Goal: Entertainment & Leisure: Browse casually

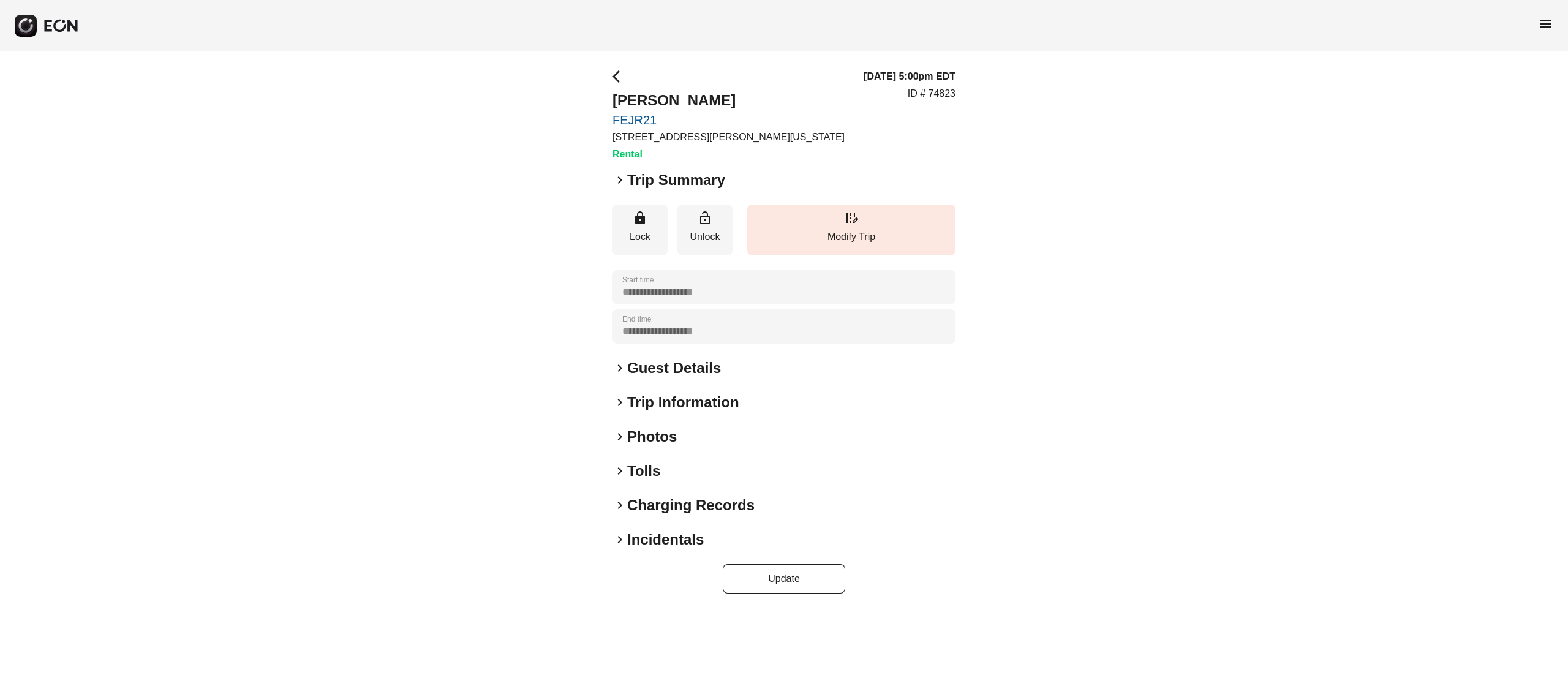
click at [642, 440] on h2 "Photos" at bounding box center [652, 436] width 50 height 20
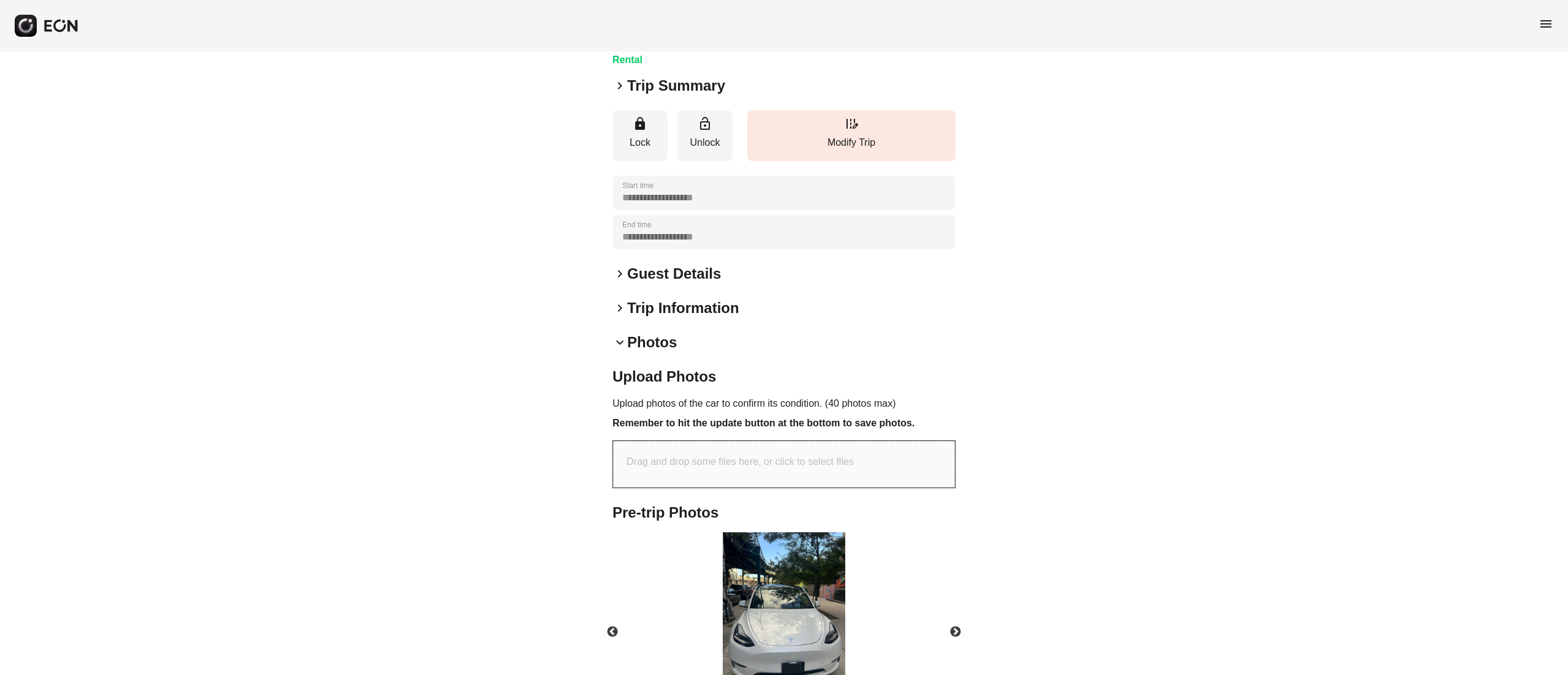
scroll to position [196, 0]
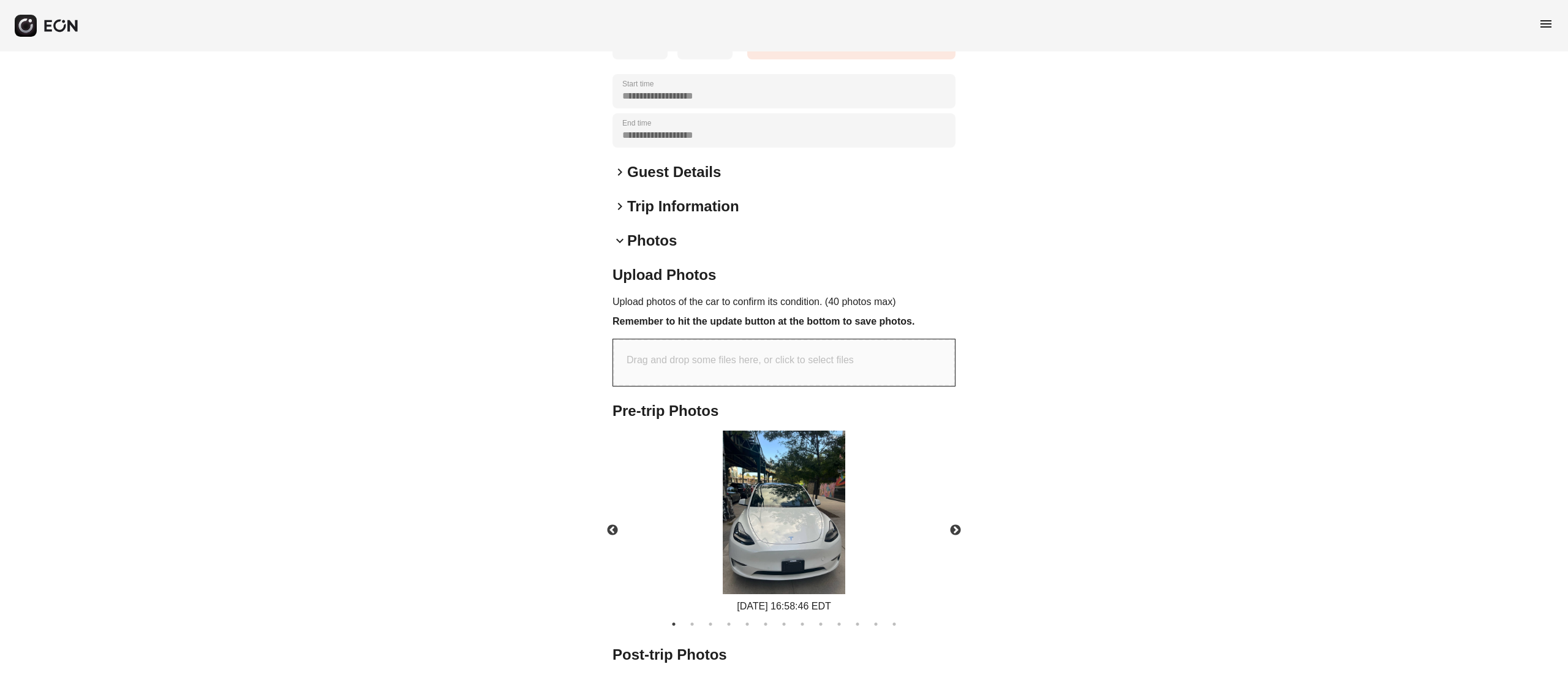
click at [804, 511] on img at bounding box center [784, 512] width 123 height 164
click at [956, 525] on button "Next" at bounding box center [956, 531] width 43 height 43
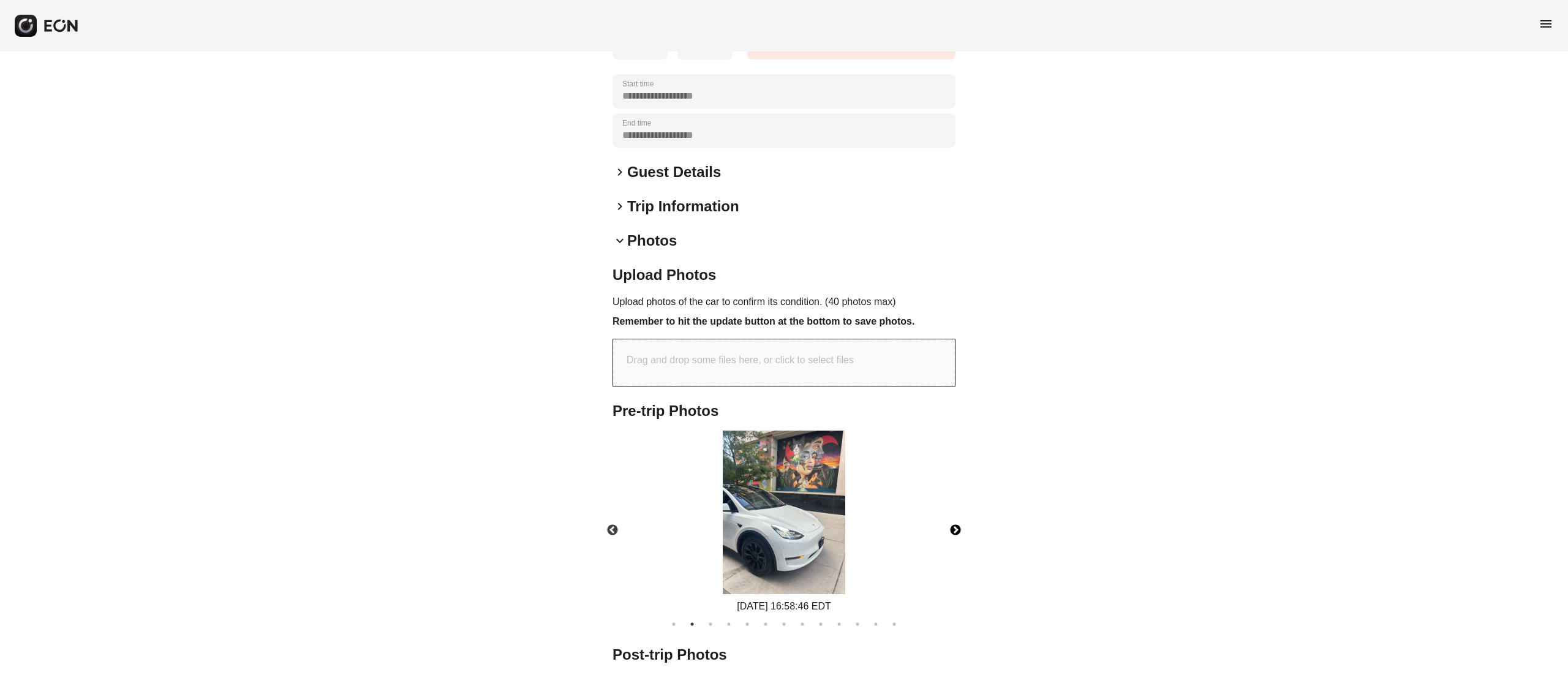
click at [801, 477] on img at bounding box center [784, 512] width 123 height 164
click at [948, 523] on button "Next" at bounding box center [956, 531] width 43 height 43
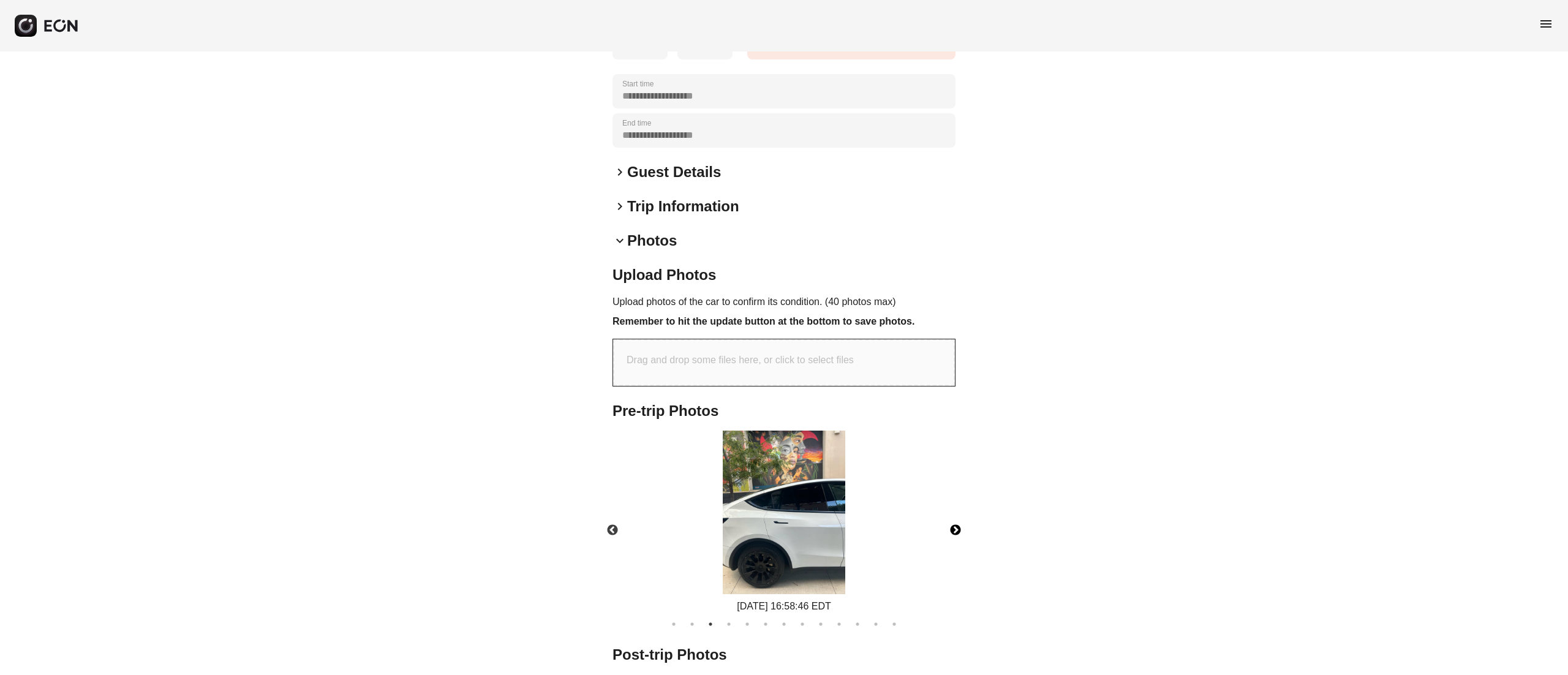
click at [799, 464] on img at bounding box center [784, 512] width 123 height 164
click at [958, 521] on button "Next" at bounding box center [956, 531] width 43 height 43
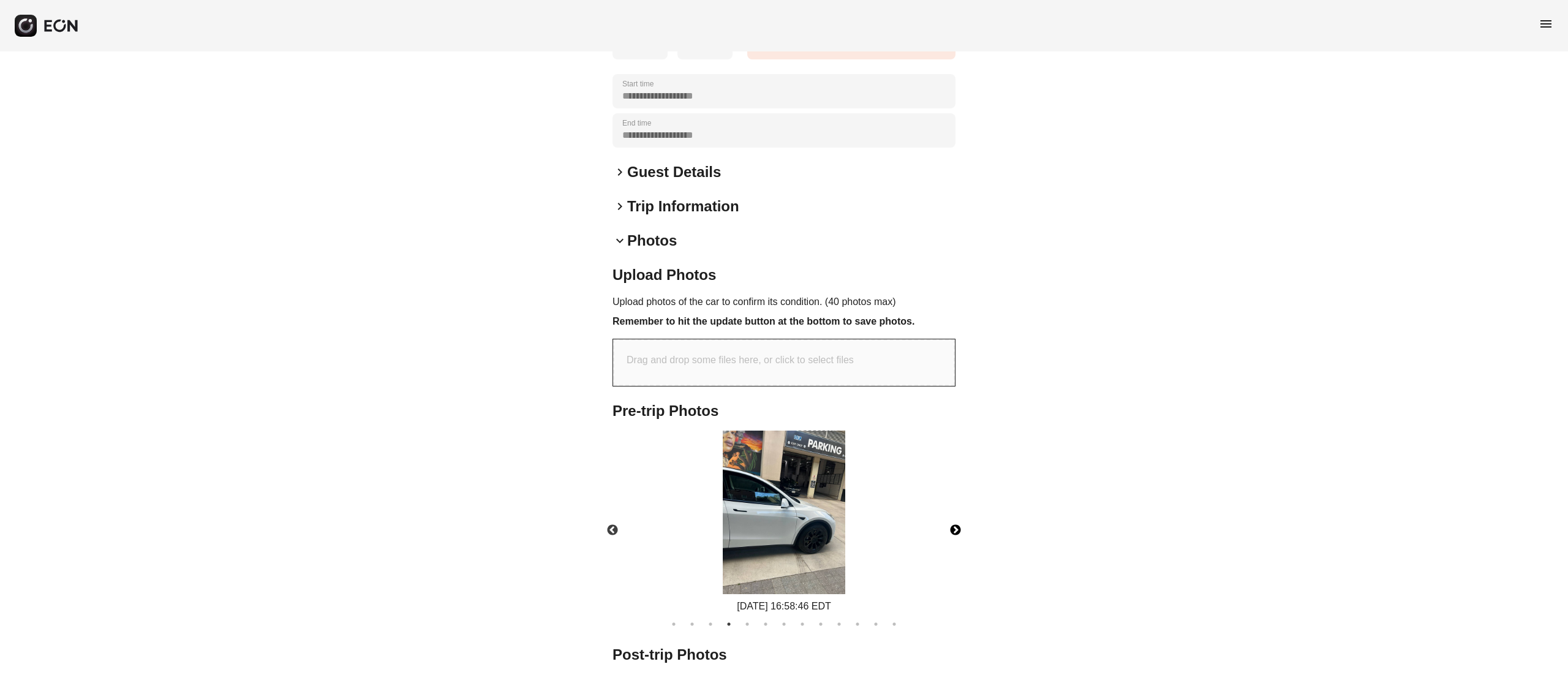
click at [813, 476] on img at bounding box center [784, 512] width 123 height 164
click at [954, 528] on button "Next" at bounding box center [956, 531] width 43 height 43
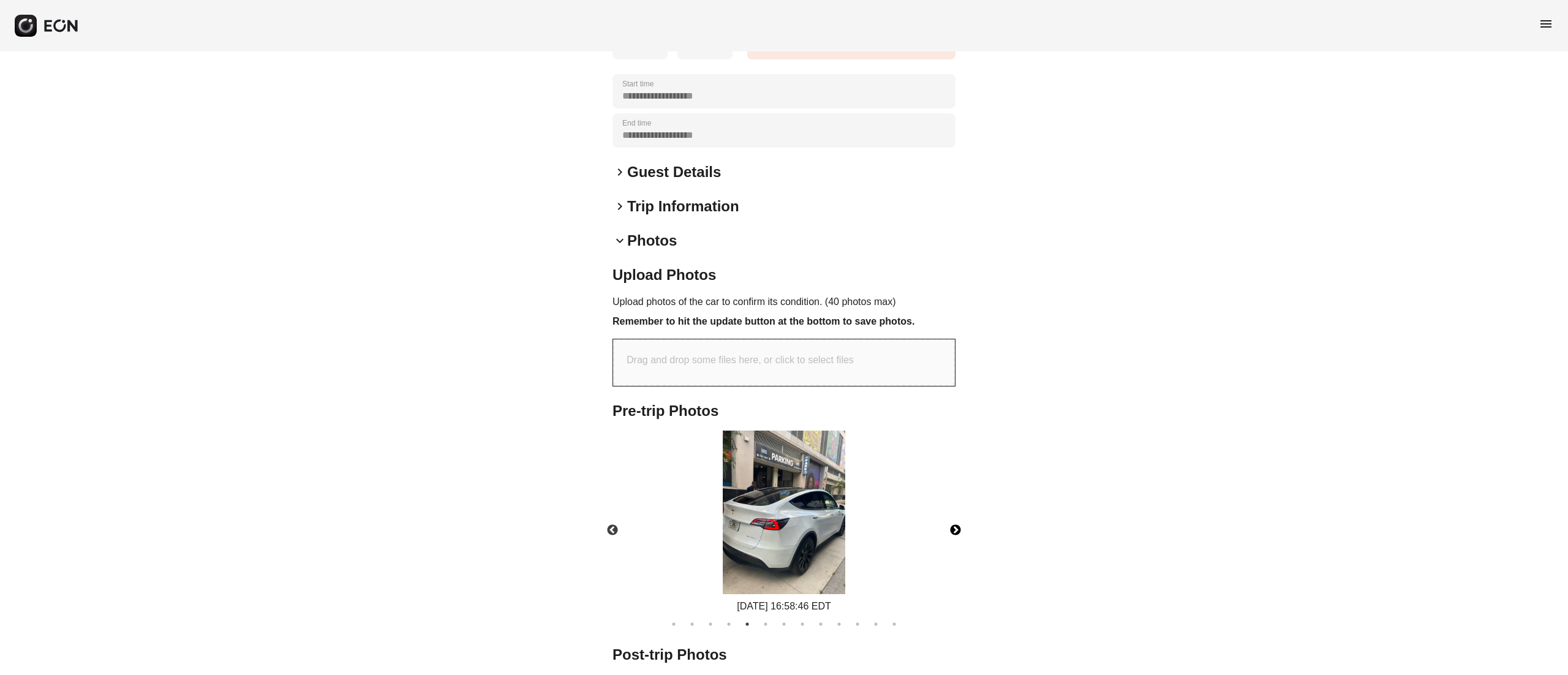
click at [775, 500] on img at bounding box center [784, 512] width 123 height 164
click at [948, 521] on button "Next" at bounding box center [956, 531] width 43 height 43
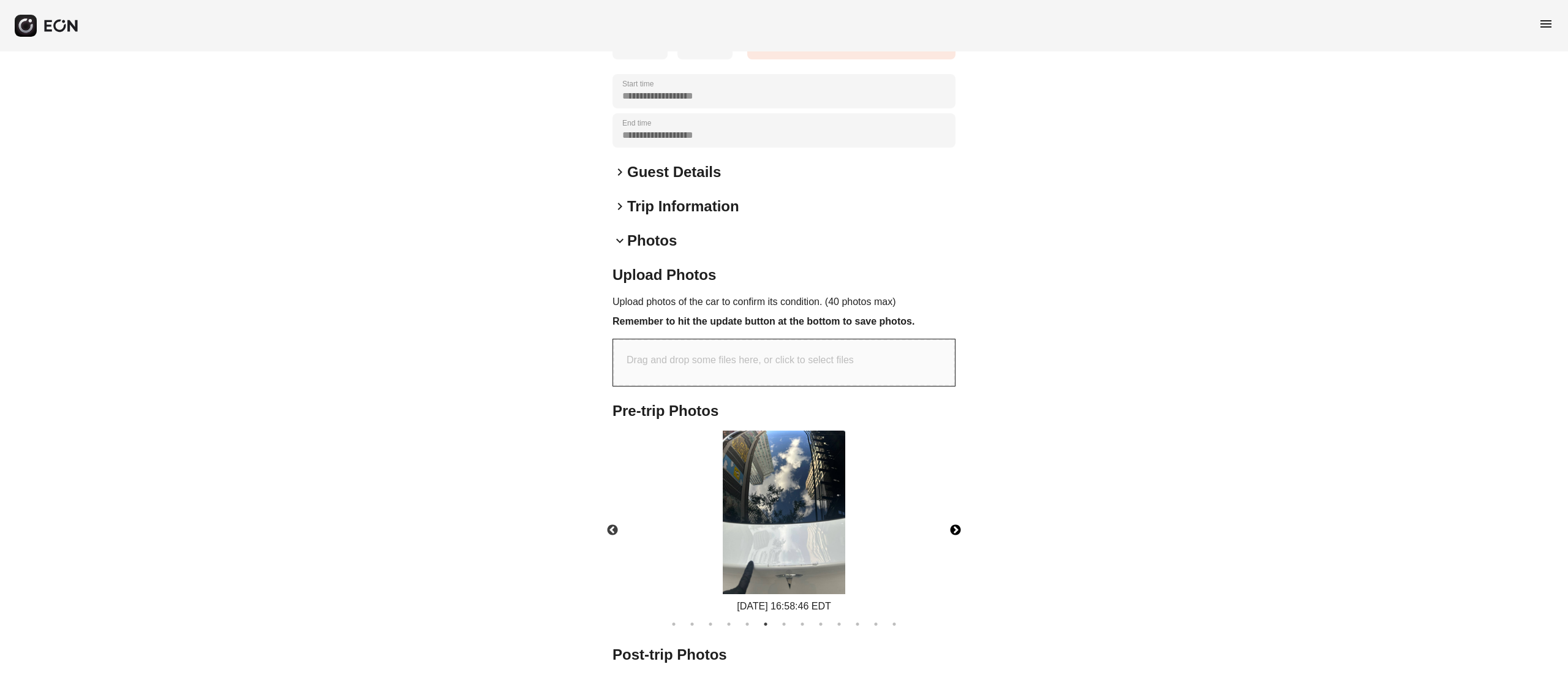
click at [817, 465] on img at bounding box center [784, 512] width 123 height 164
click at [954, 519] on button "Next" at bounding box center [956, 531] width 43 height 43
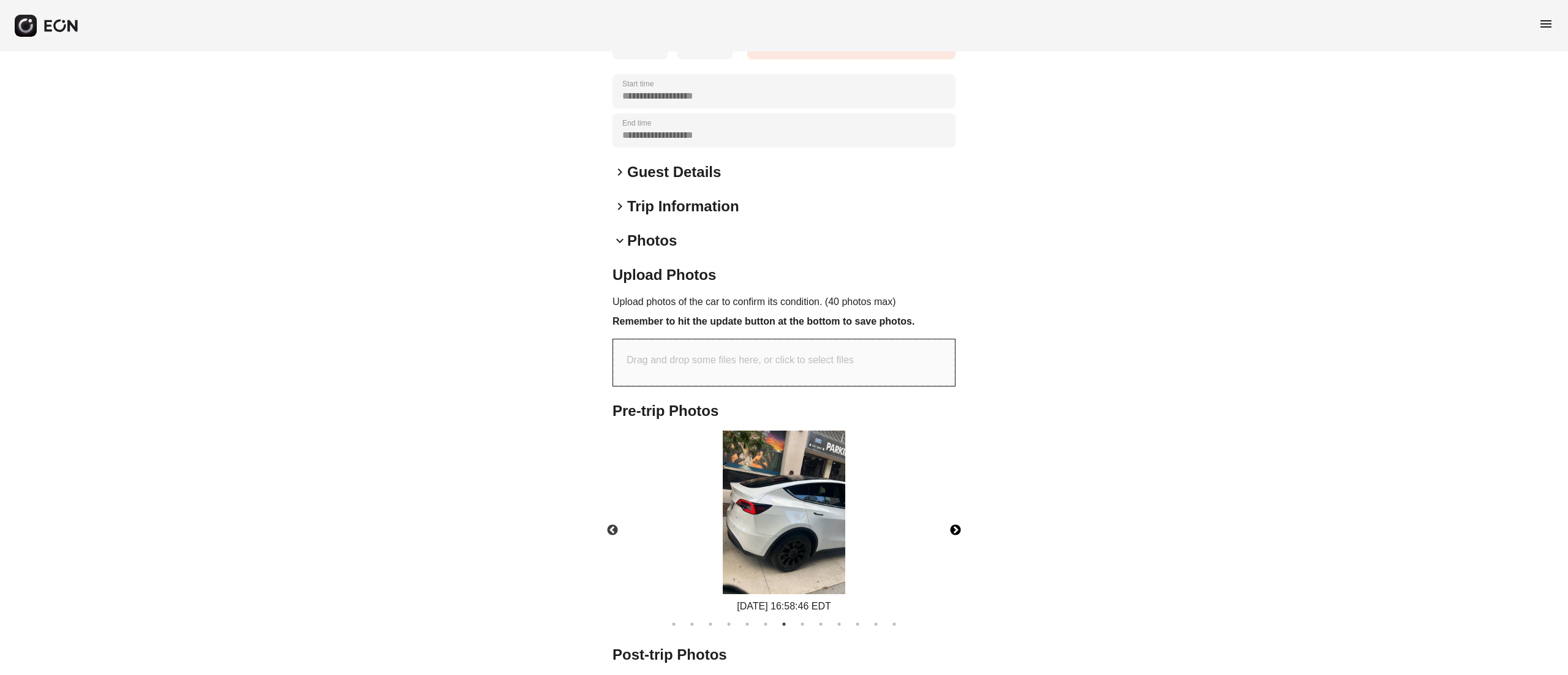
click at [954, 519] on button "Next" at bounding box center [956, 531] width 43 height 43
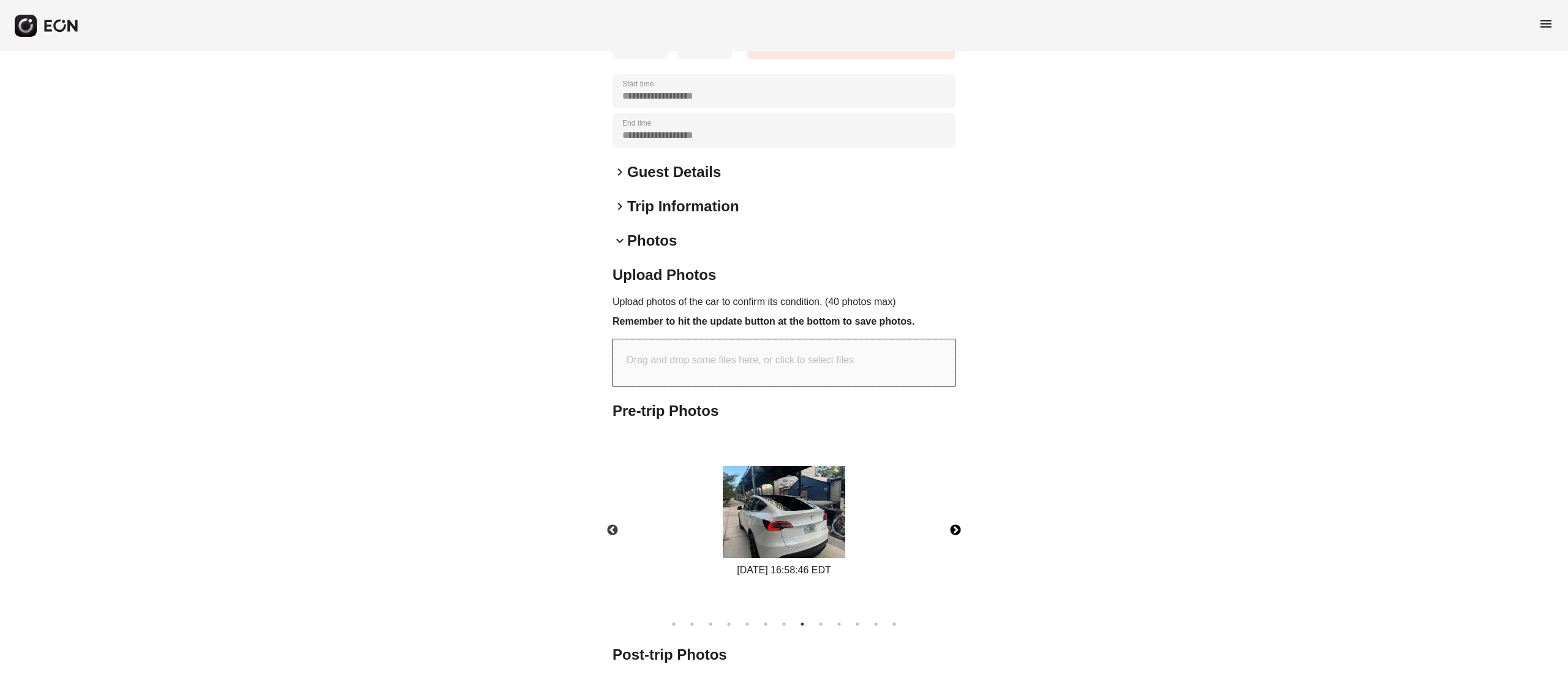
click at [954, 519] on button "Next" at bounding box center [956, 531] width 43 height 43
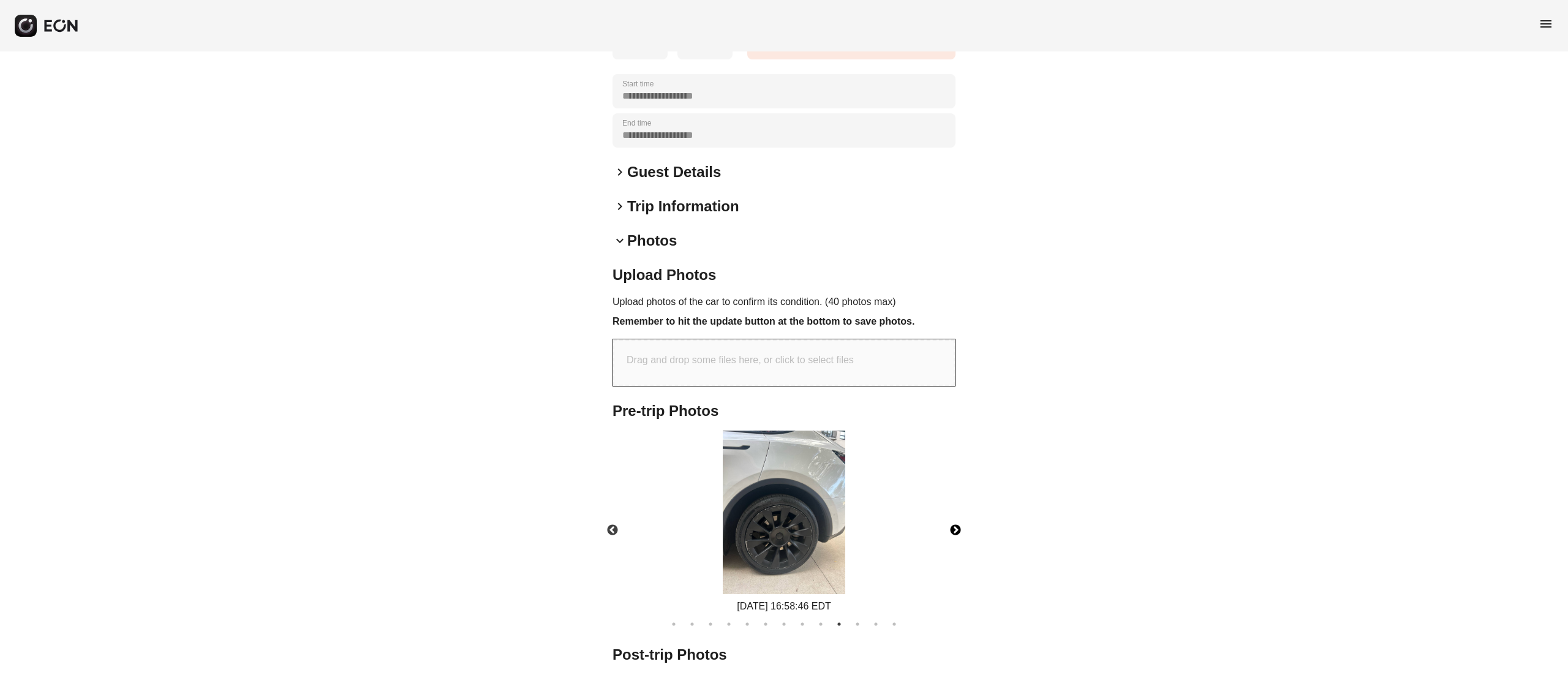
click at [954, 519] on button "Next" at bounding box center [956, 531] width 43 height 43
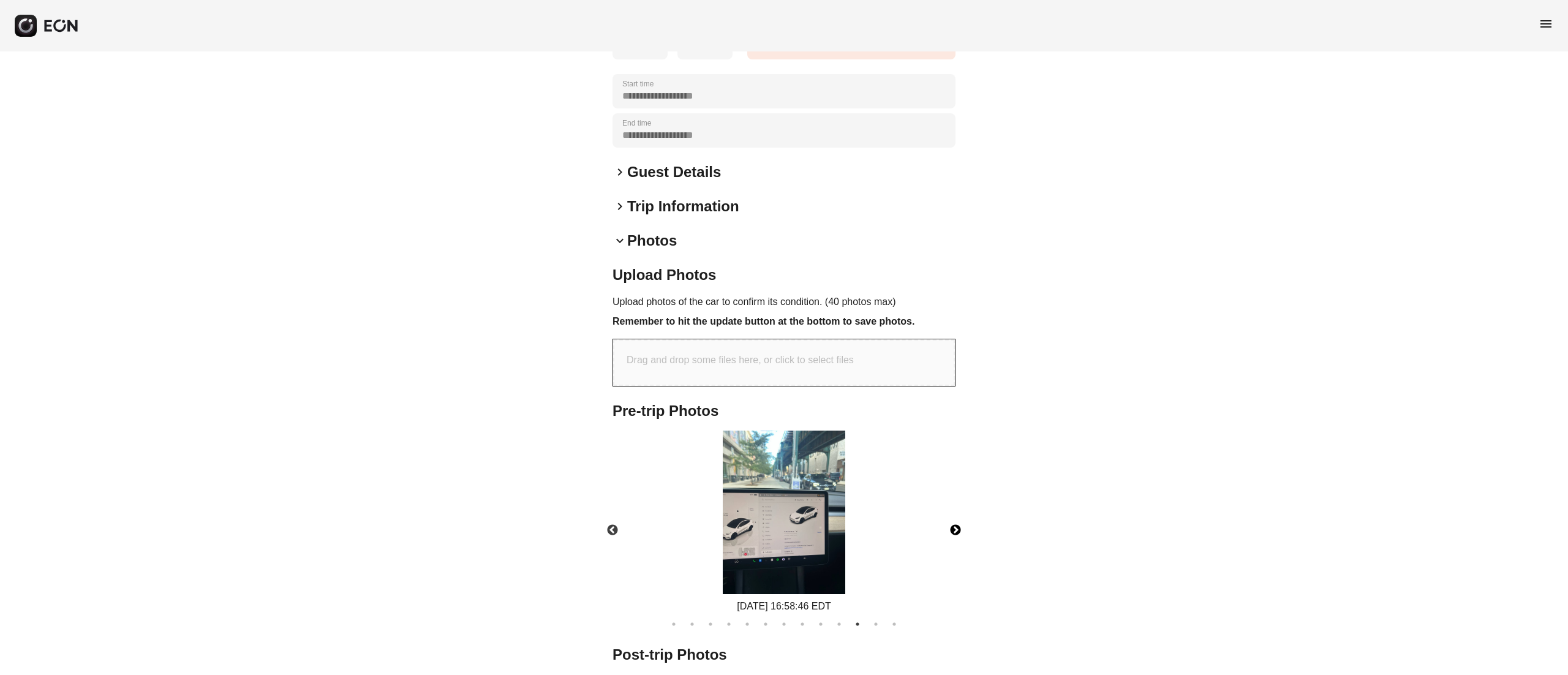
click at [954, 519] on button "Next" at bounding box center [956, 531] width 43 height 43
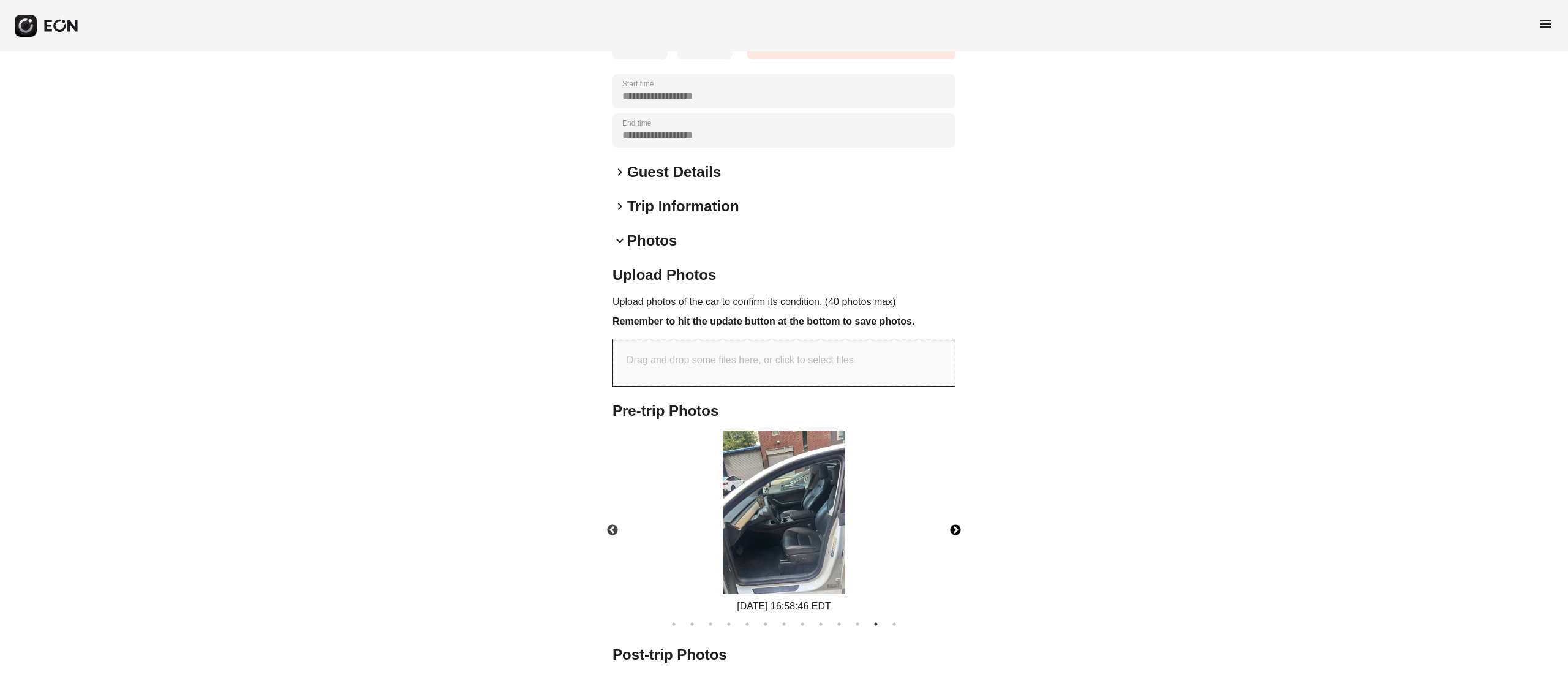
click at [954, 519] on button "Next" at bounding box center [956, 531] width 43 height 43
